Goal: Task Accomplishment & Management: Manage account settings

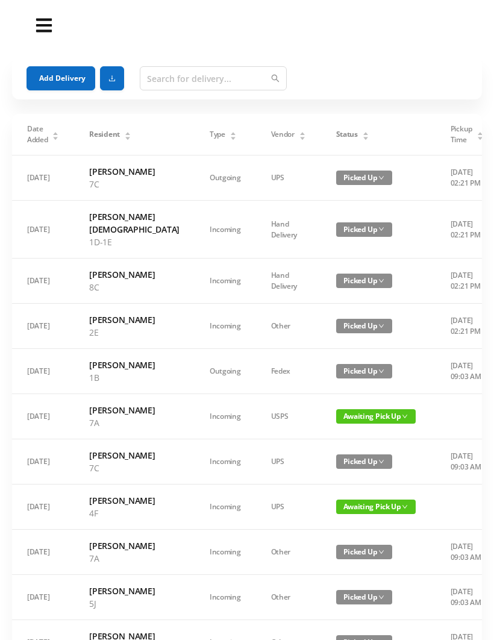
scroll to position [147, 0]
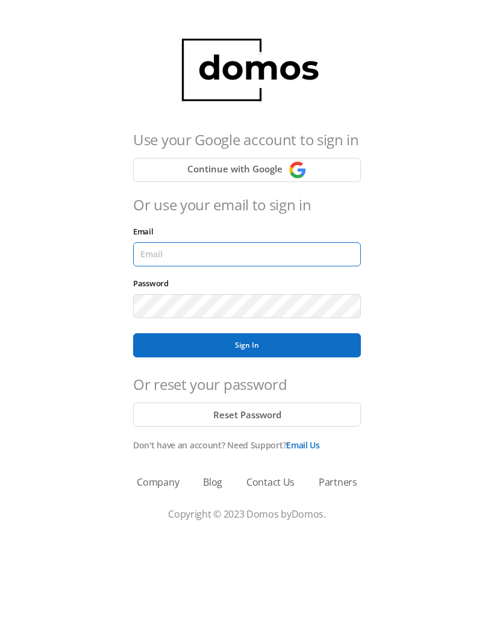
type input "lobby130eightavenue@gmail.com"
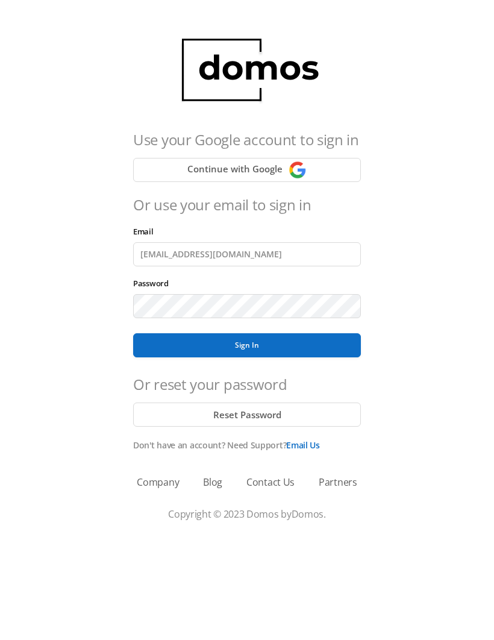
click at [247, 345] on button "Sign In" at bounding box center [247, 345] width 228 height 24
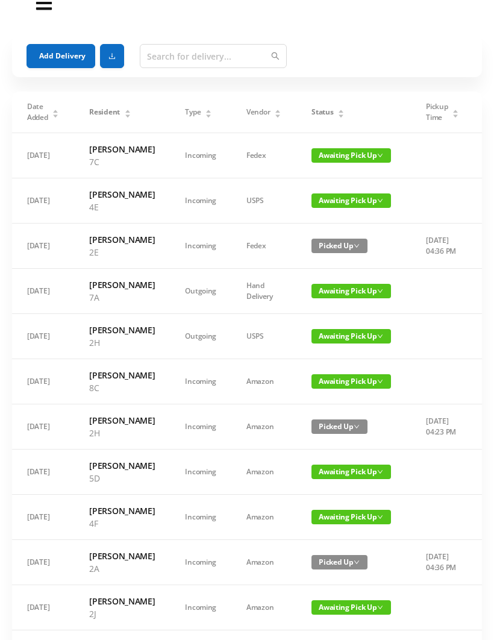
scroll to position [22, 0]
click at [347, 388] on span "Awaiting Pick Up" at bounding box center [351, 381] width 80 height 14
click at [336, 462] on link "Picked Up" at bounding box center [344, 455] width 78 height 19
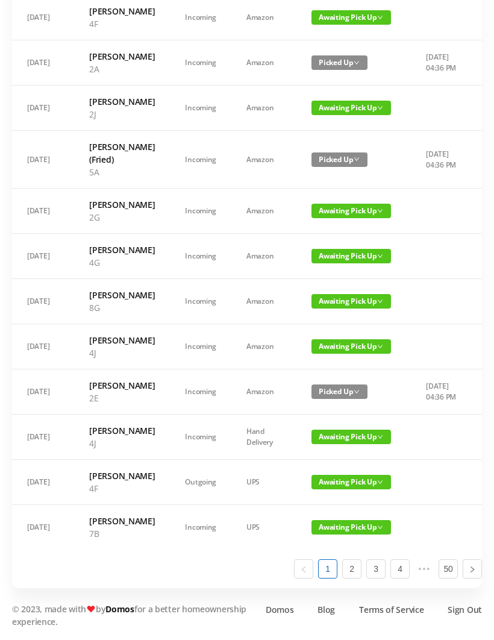
scroll to position [644, 0]
click at [352, 578] on link "2" at bounding box center [352, 569] width 18 height 18
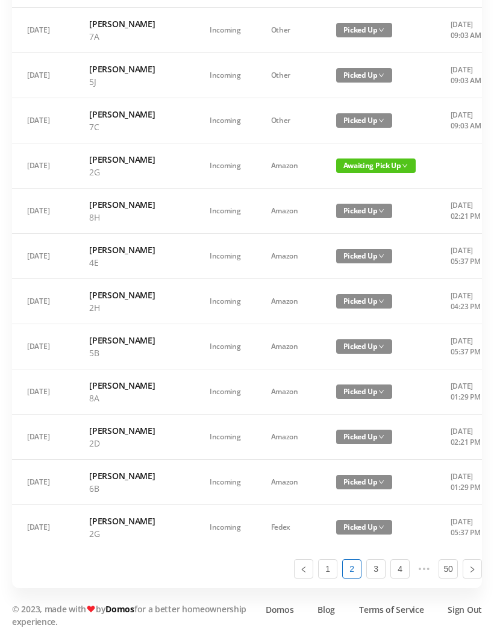
click at [350, 169] on span "Awaiting Pick Up" at bounding box center [376, 165] width 80 height 14
click at [331, 331] on link "Picked Up" at bounding box center [338, 340] width 78 height 19
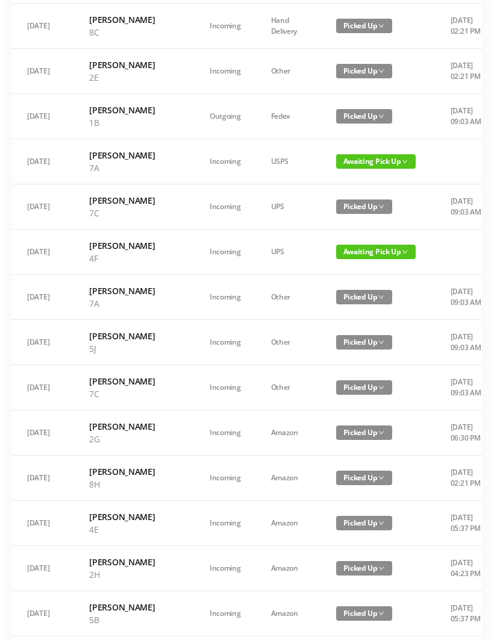
scroll to position [254, 0]
